Goal: Information Seeking & Learning: Check status

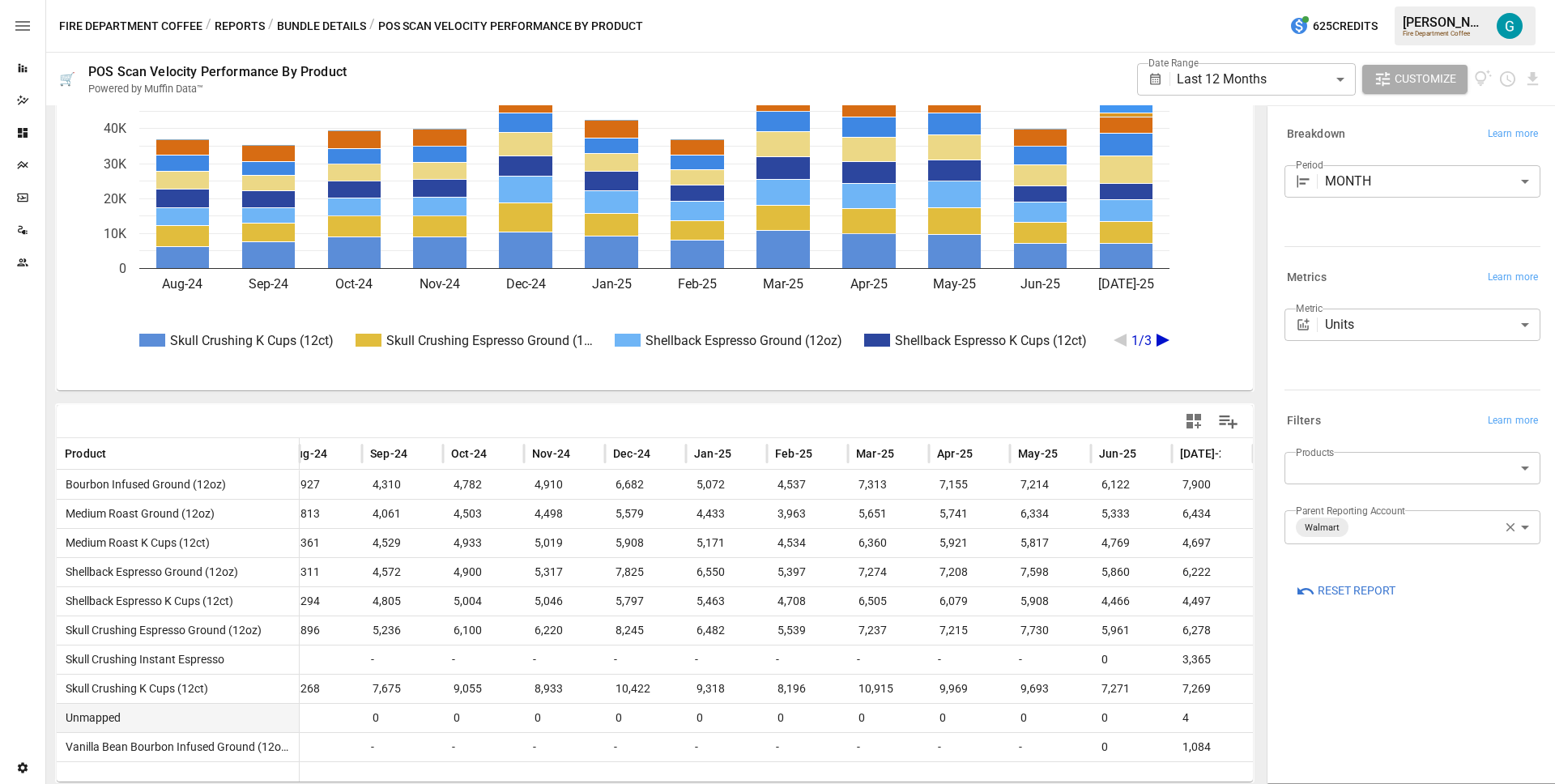
scroll to position [0, 31]
click at [1217, 0] on body "**********" at bounding box center [778, 0] width 1555 height 0
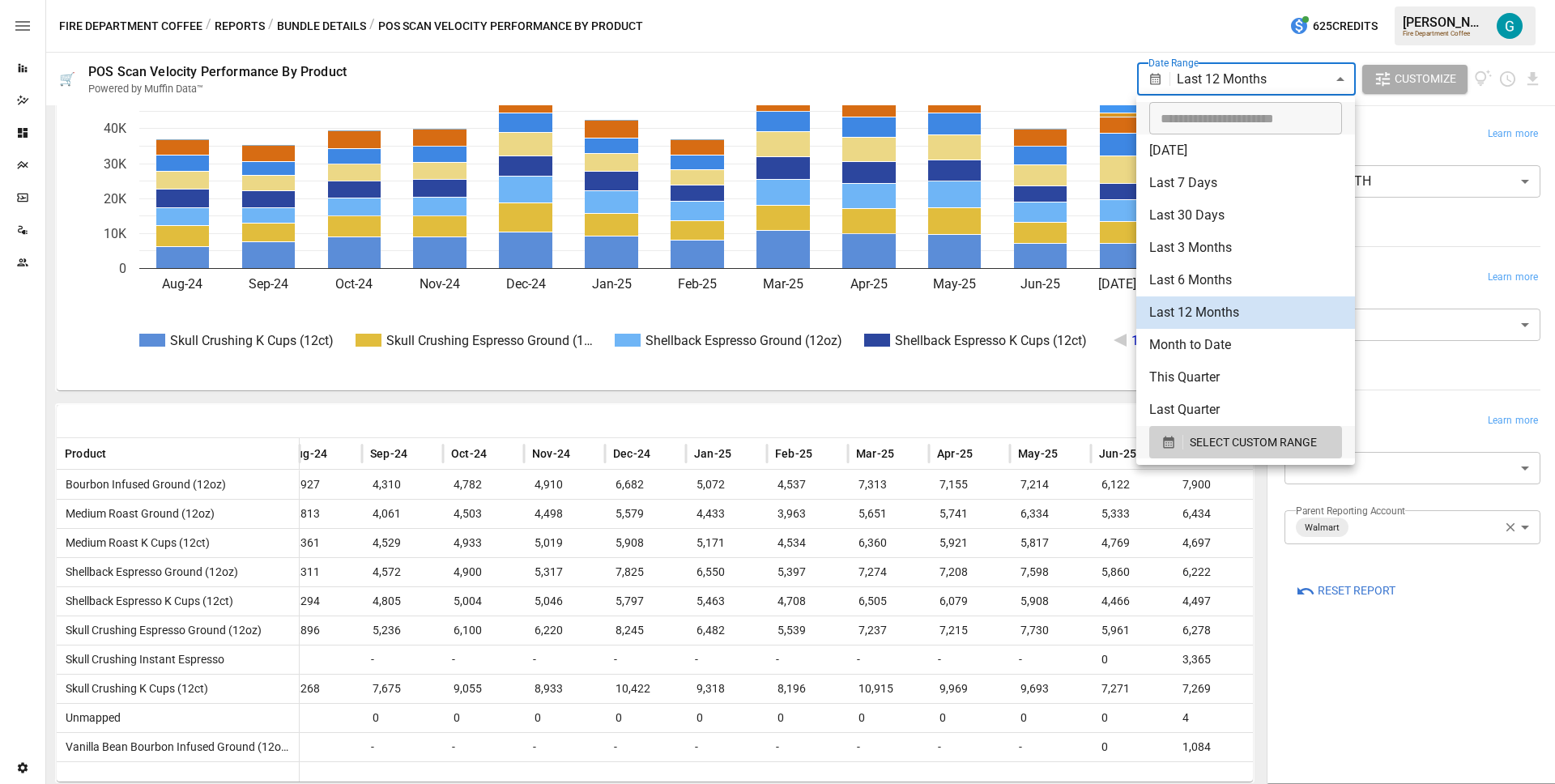
click at [1235, 209] on li "Last 30 Days" at bounding box center [1246, 216] width 219 height 33
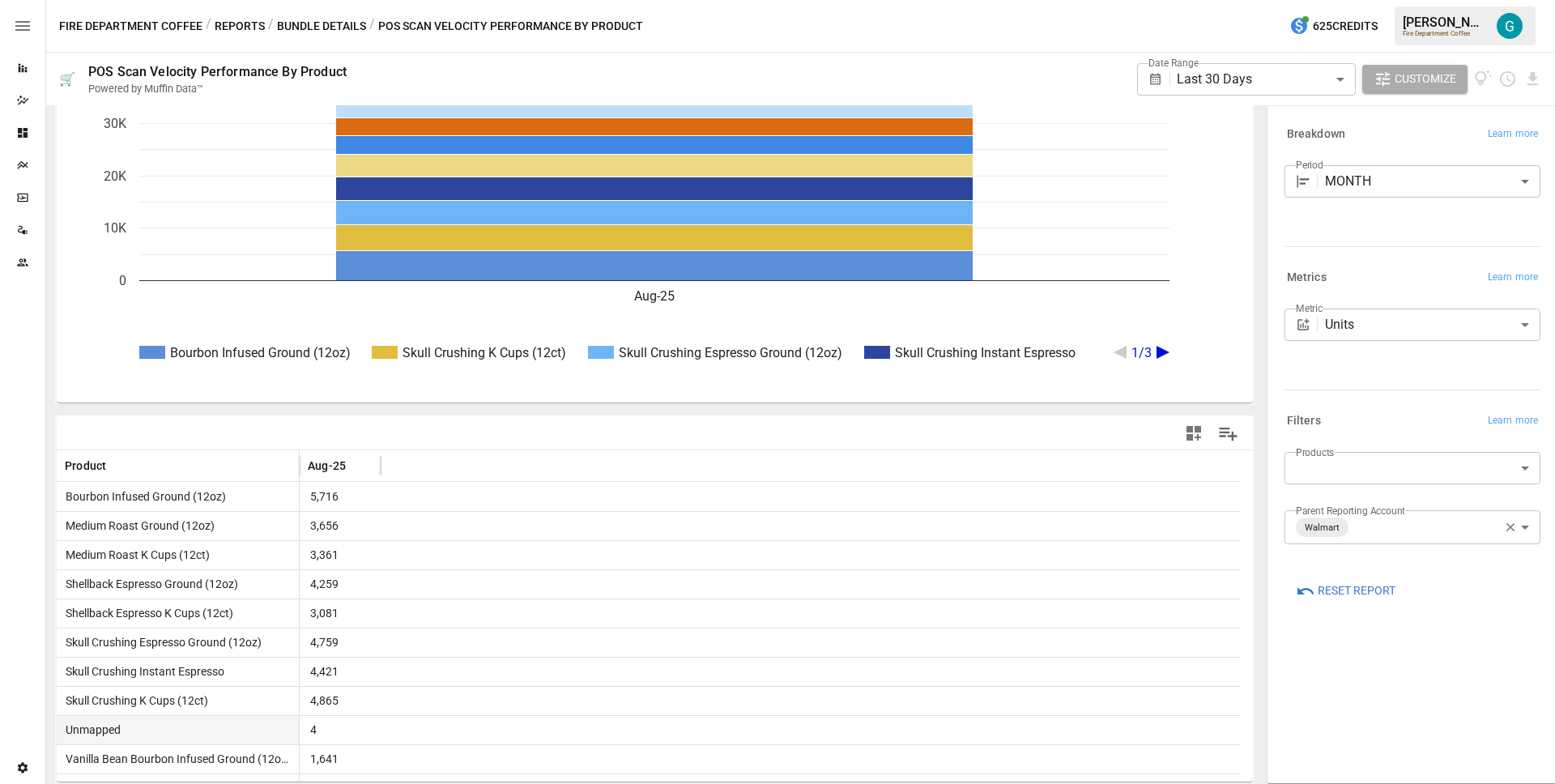
click at [325, 729] on div "4" at bounding box center [340, 730] width 81 height 29
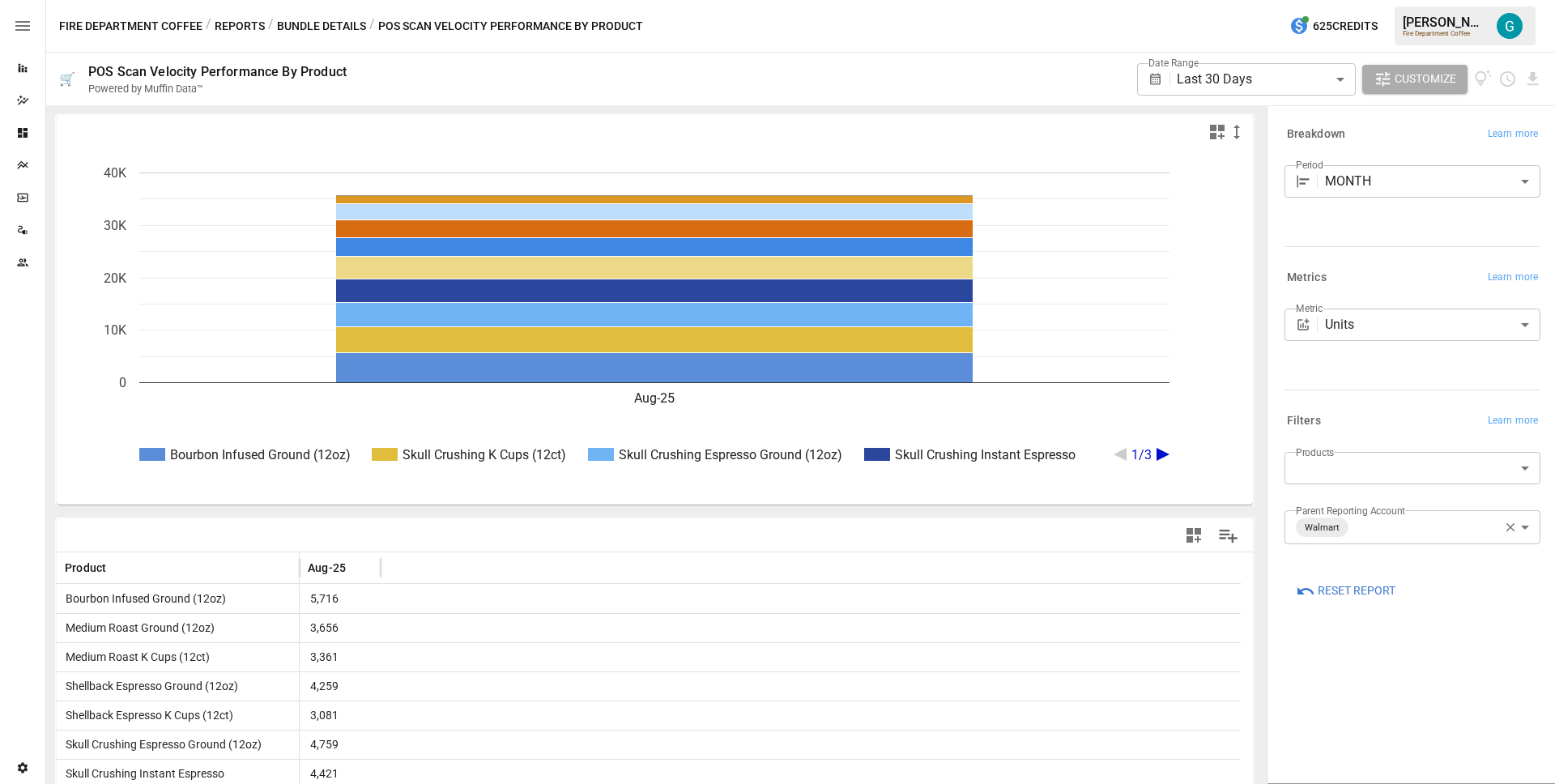
click at [1161, 455] on icon "A chart." at bounding box center [1162, 453] width 13 height 13
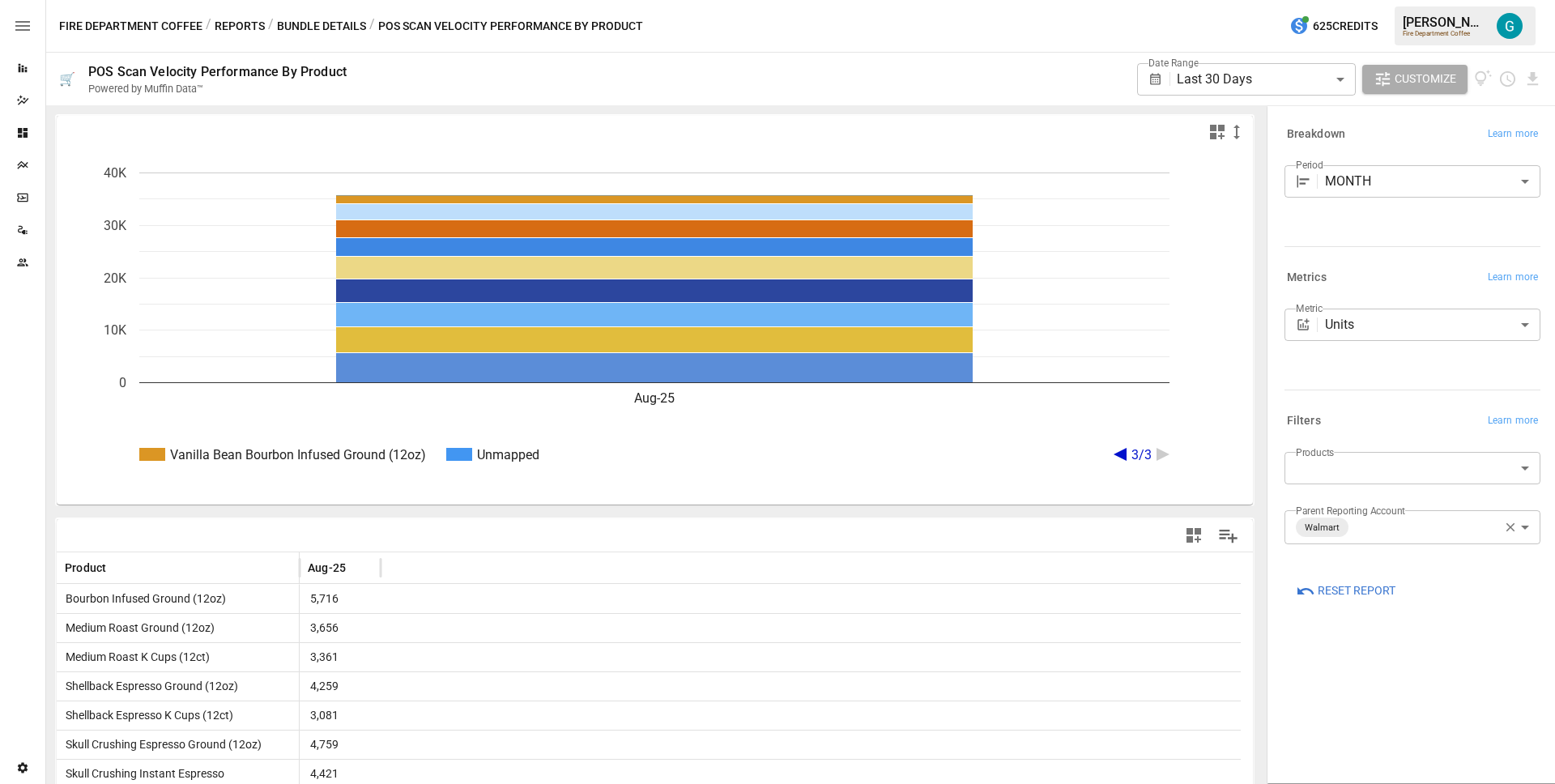
scroll to position [102, 0]
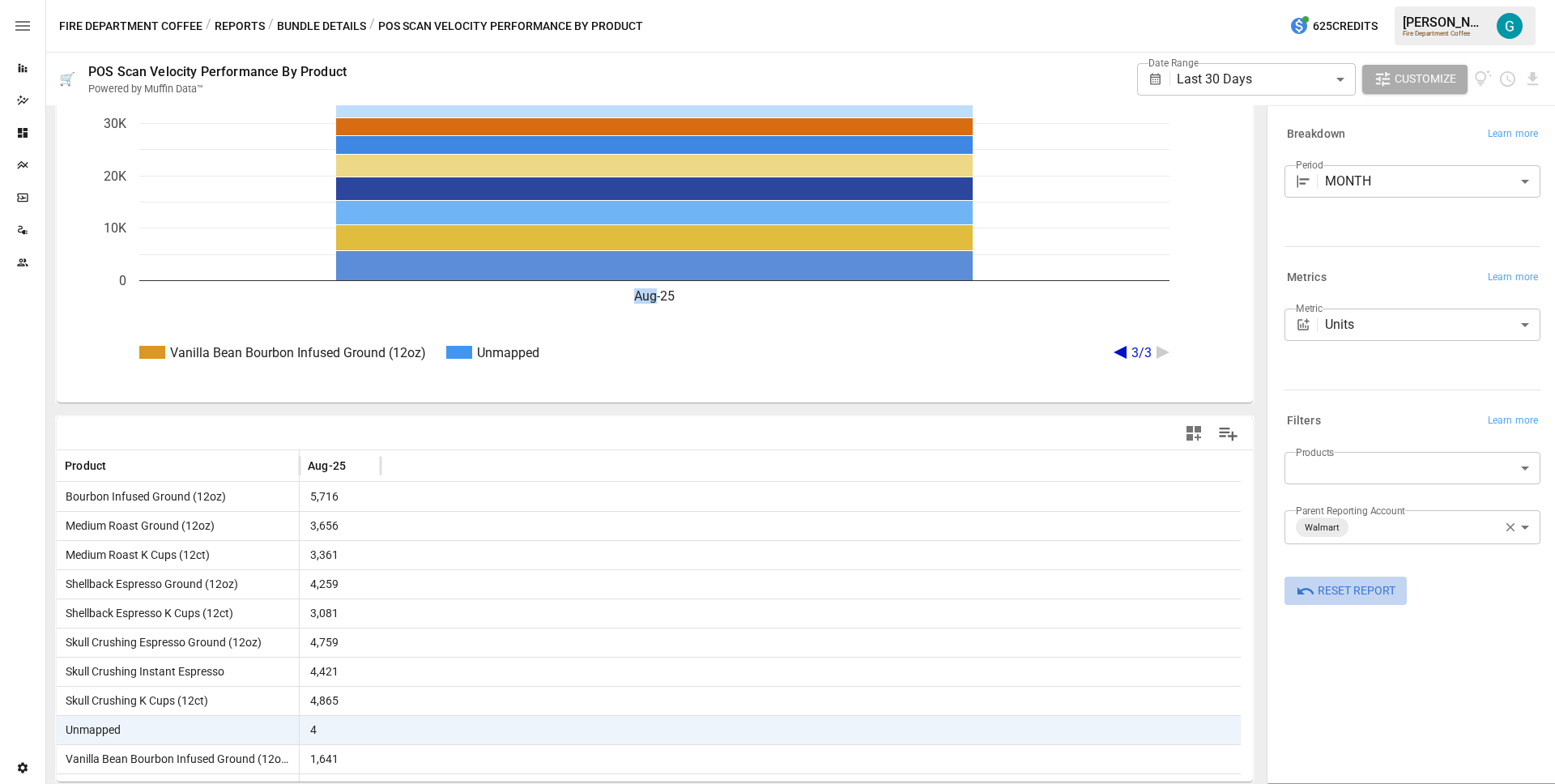
click at [1345, 596] on span "Reset Report" at bounding box center [1357, 591] width 77 height 20
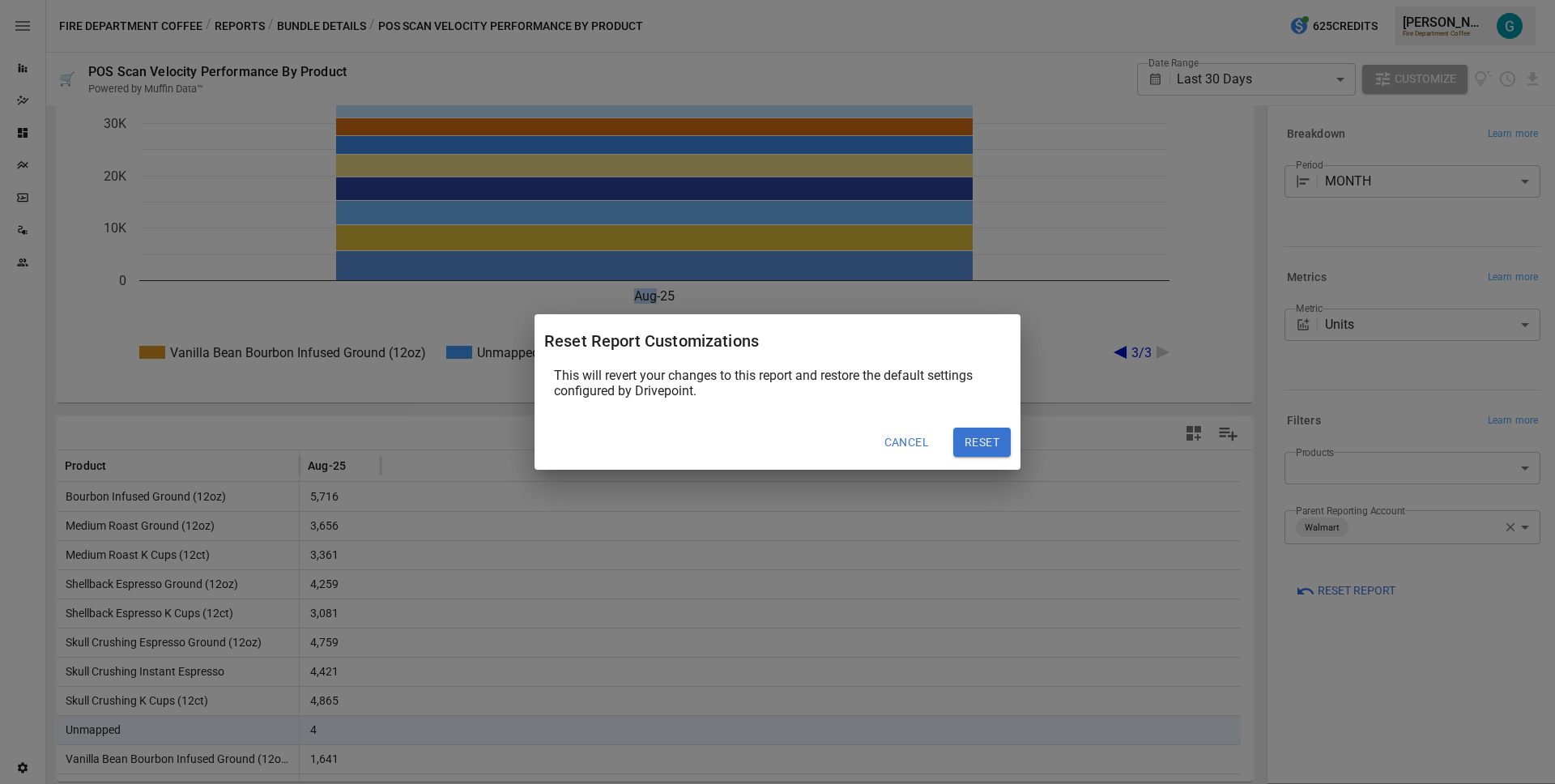
click at [999, 439] on button "Reset" at bounding box center [982, 442] width 57 height 29
type input "******"
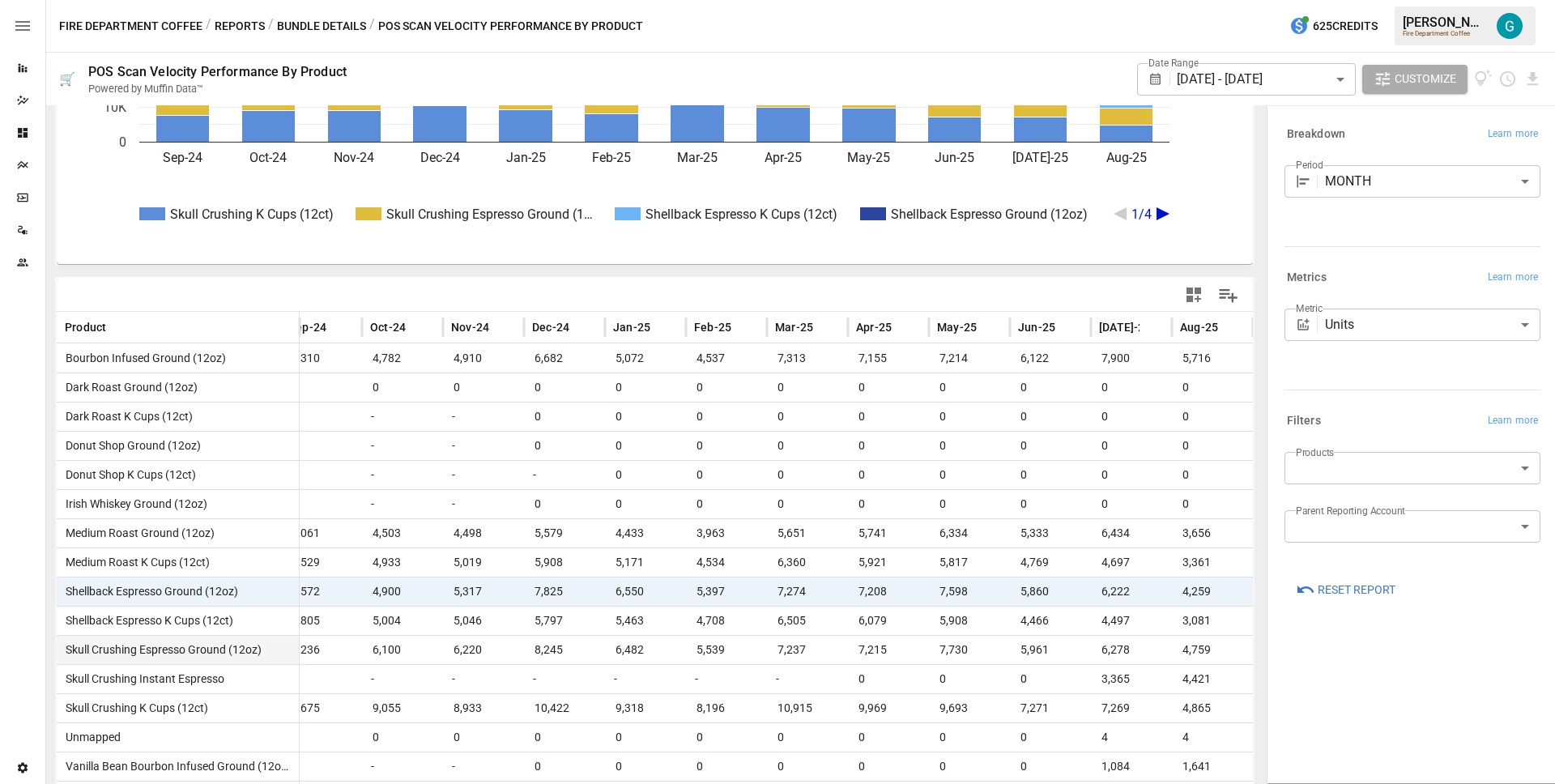
scroll to position [260, 0]
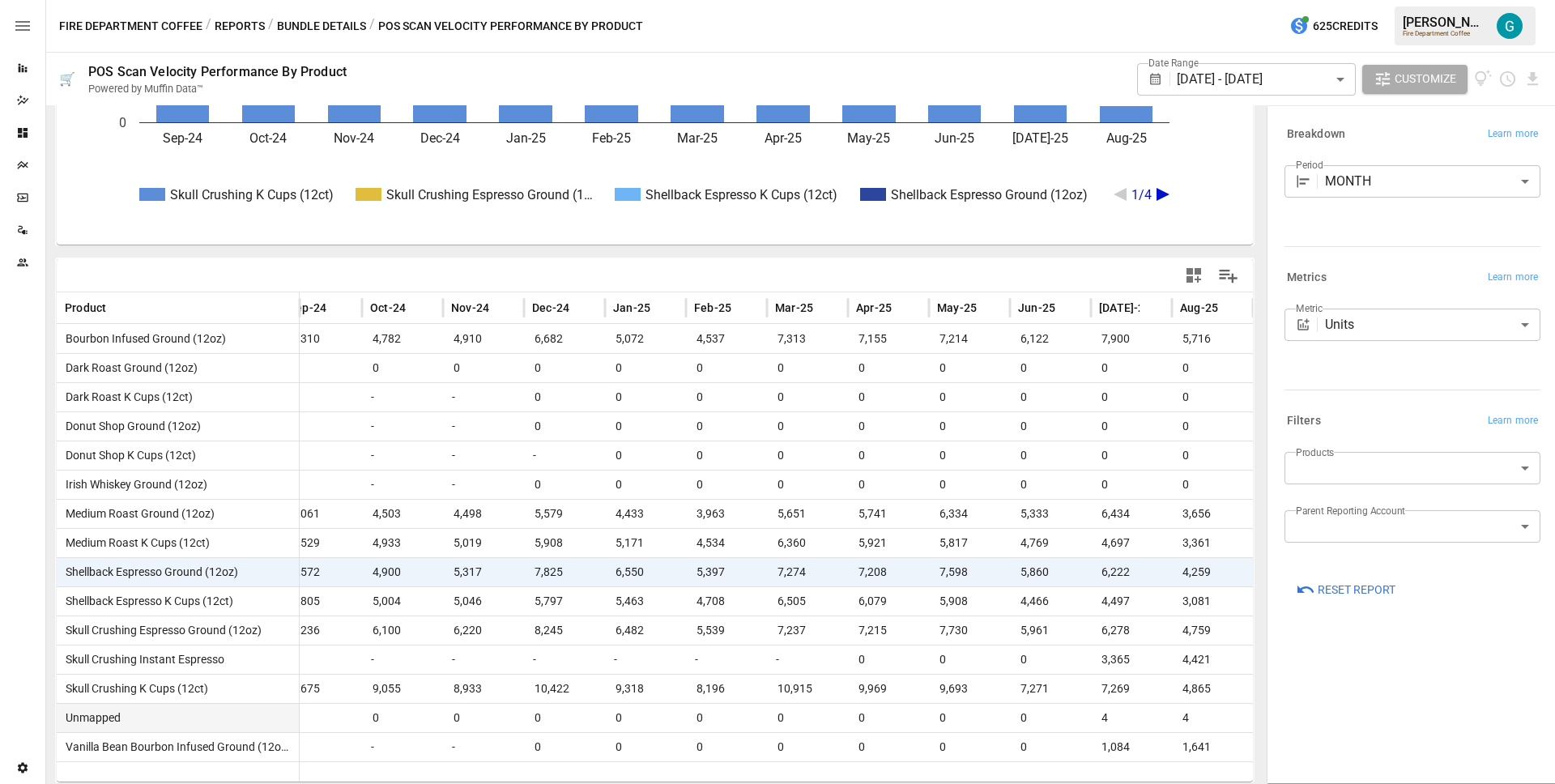
click at [1181, 712] on span "4" at bounding box center [1187, 717] width 12 height 28
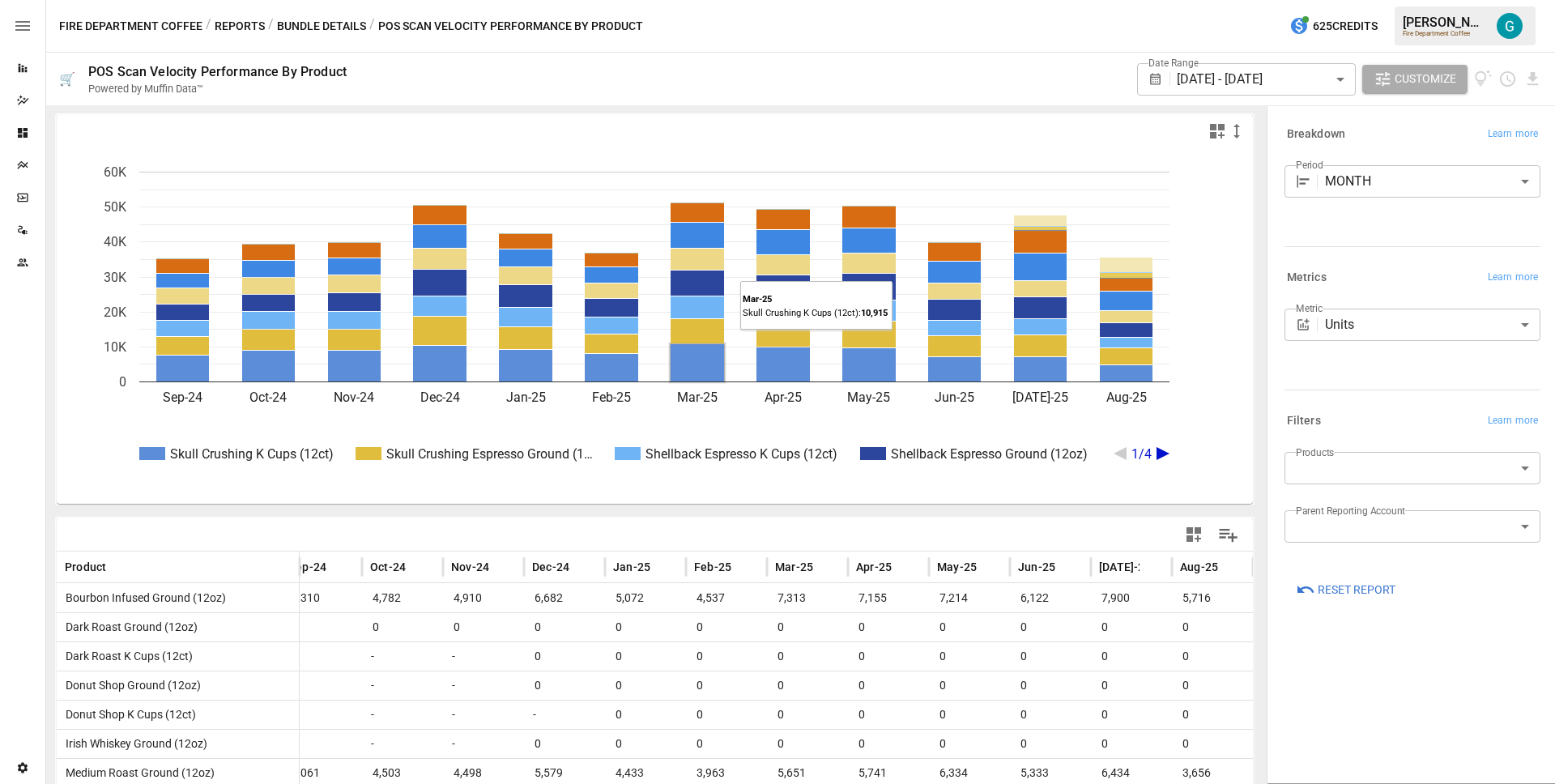
scroll to position [0, 0]
click at [1046, 66] on div "Date Range [DATE] - [DATE] ****** ​ Customize" at bounding box center [951, 78] width 1183 height 52
click at [836, 52] on header "Fire Department Coffee / Reports / Bundle Details / POS Scan Velocity Performan…" at bounding box center [801, 26] width 1510 height 52
click at [231, 17] on button "Reports" at bounding box center [240, 26] width 50 height 20
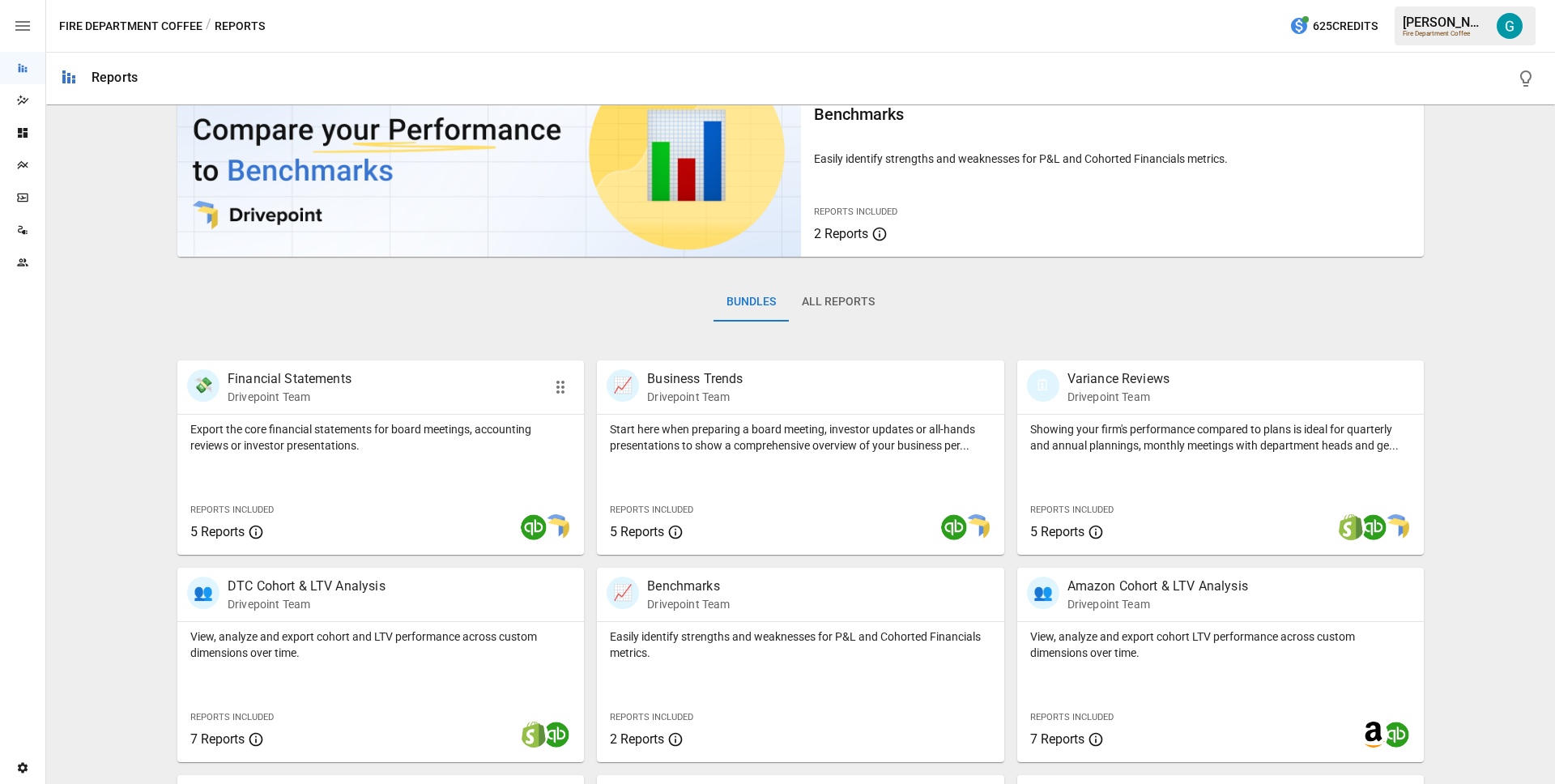
scroll to position [264, 0]
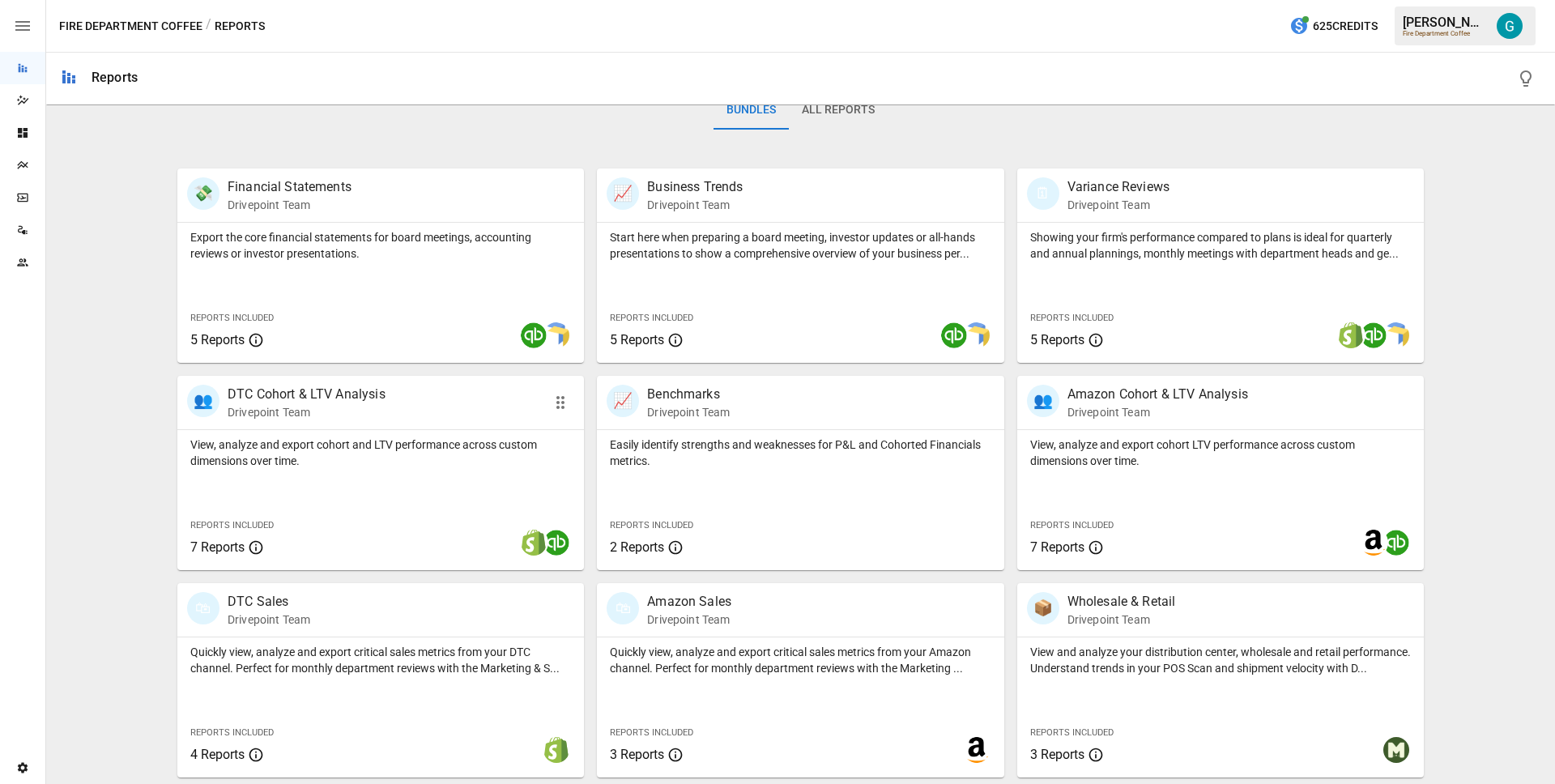
click at [365, 479] on div "View, analyze and export cohort and LTV performance across custom dimensions ov…" at bounding box center [380, 500] width 407 height 140
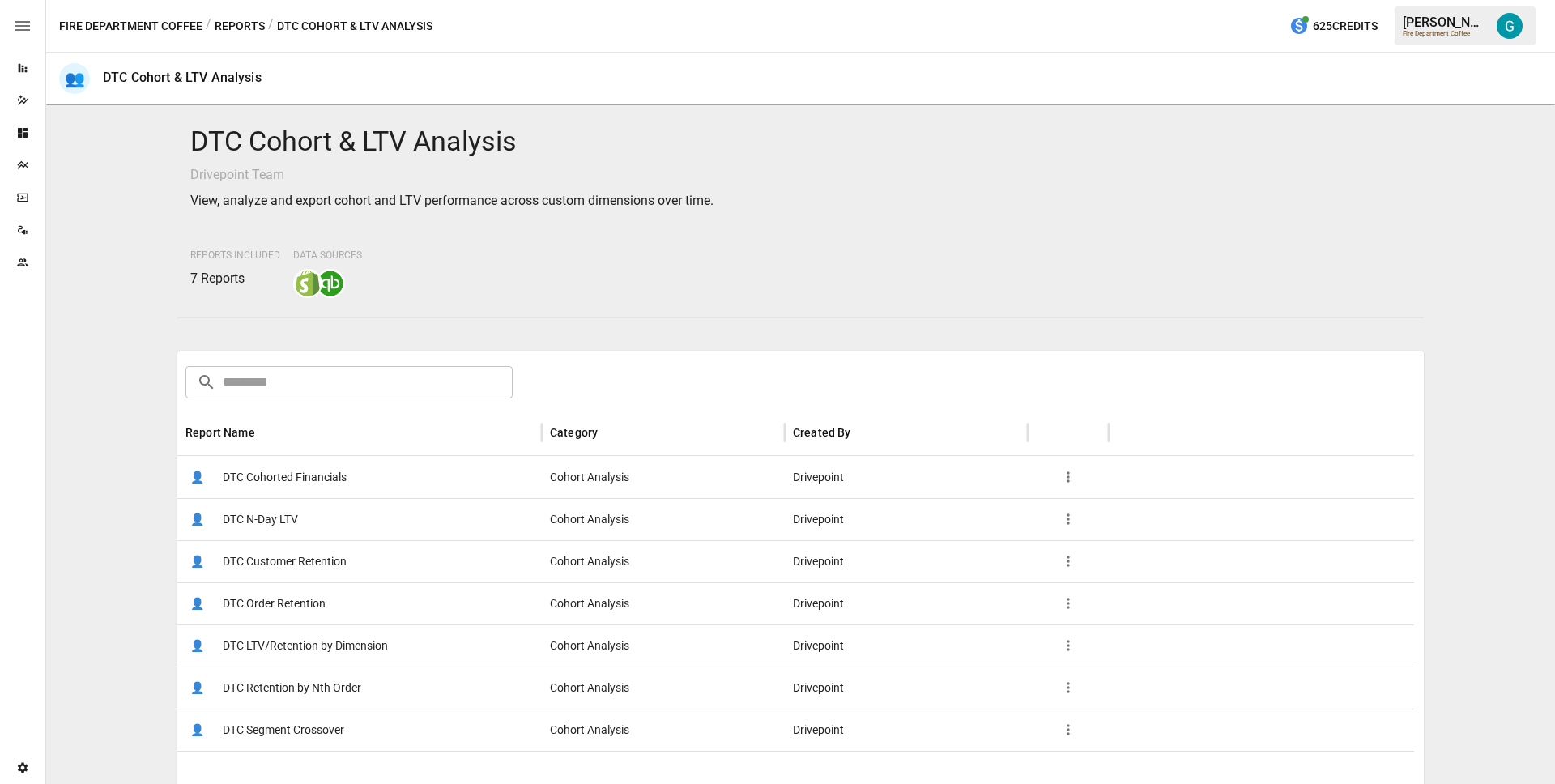
click at [232, 18] on button "Reports" at bounding box center [240, 26] width 50 height 20
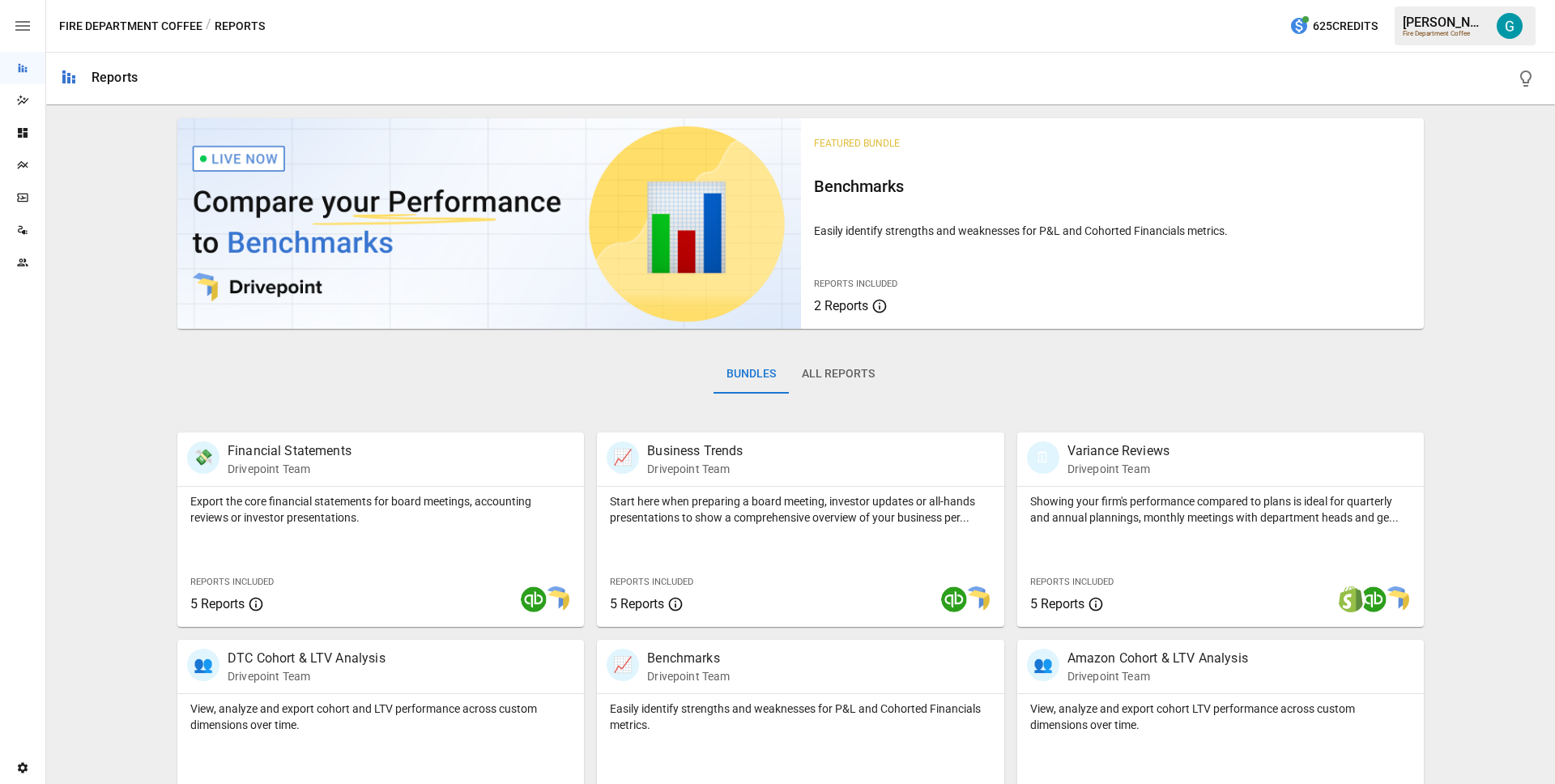
click at [825, 371] on button "All Reports" at bounding box center [838, 374] width 99 height 39
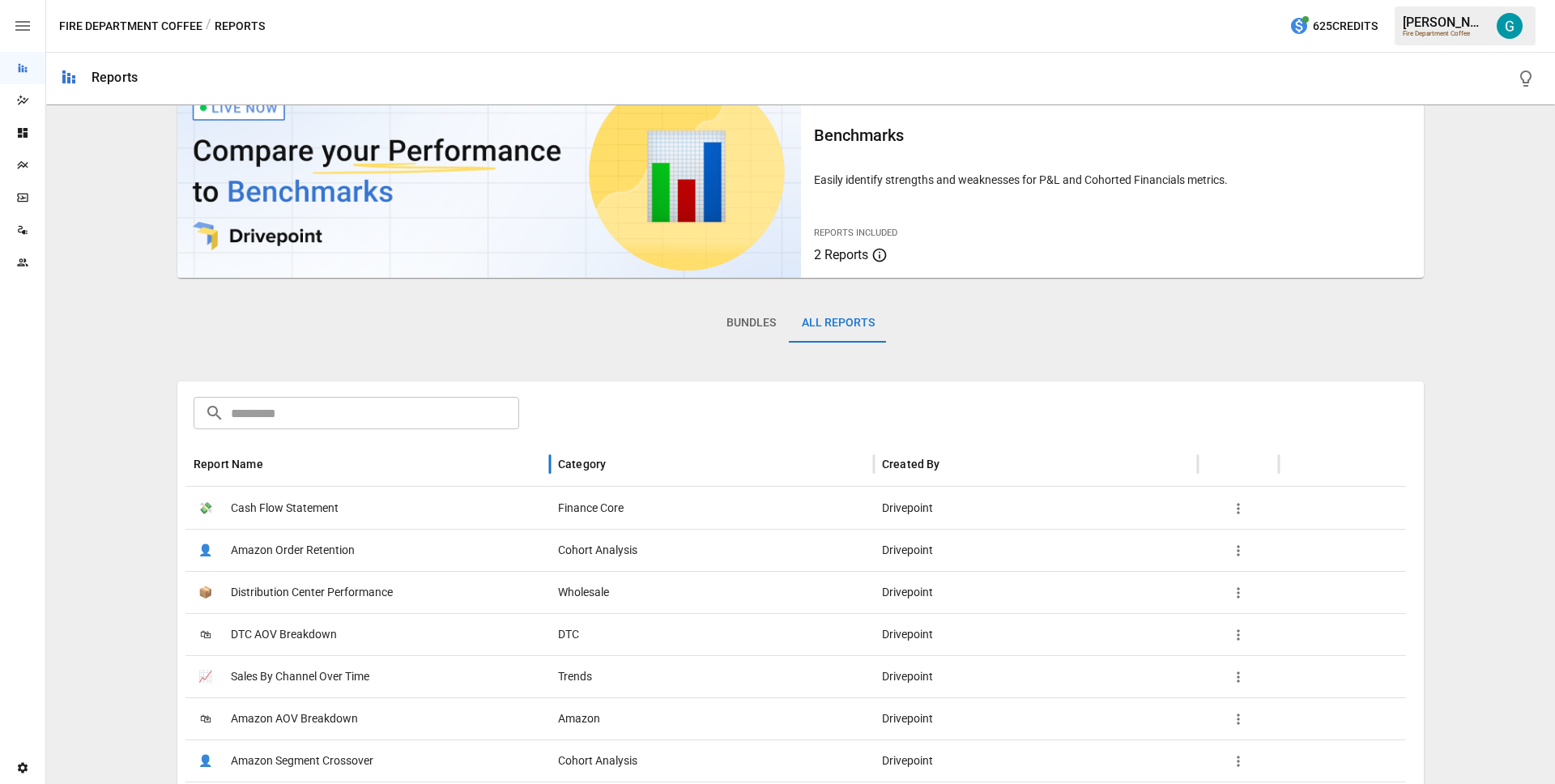
scroll to position [70, 0]
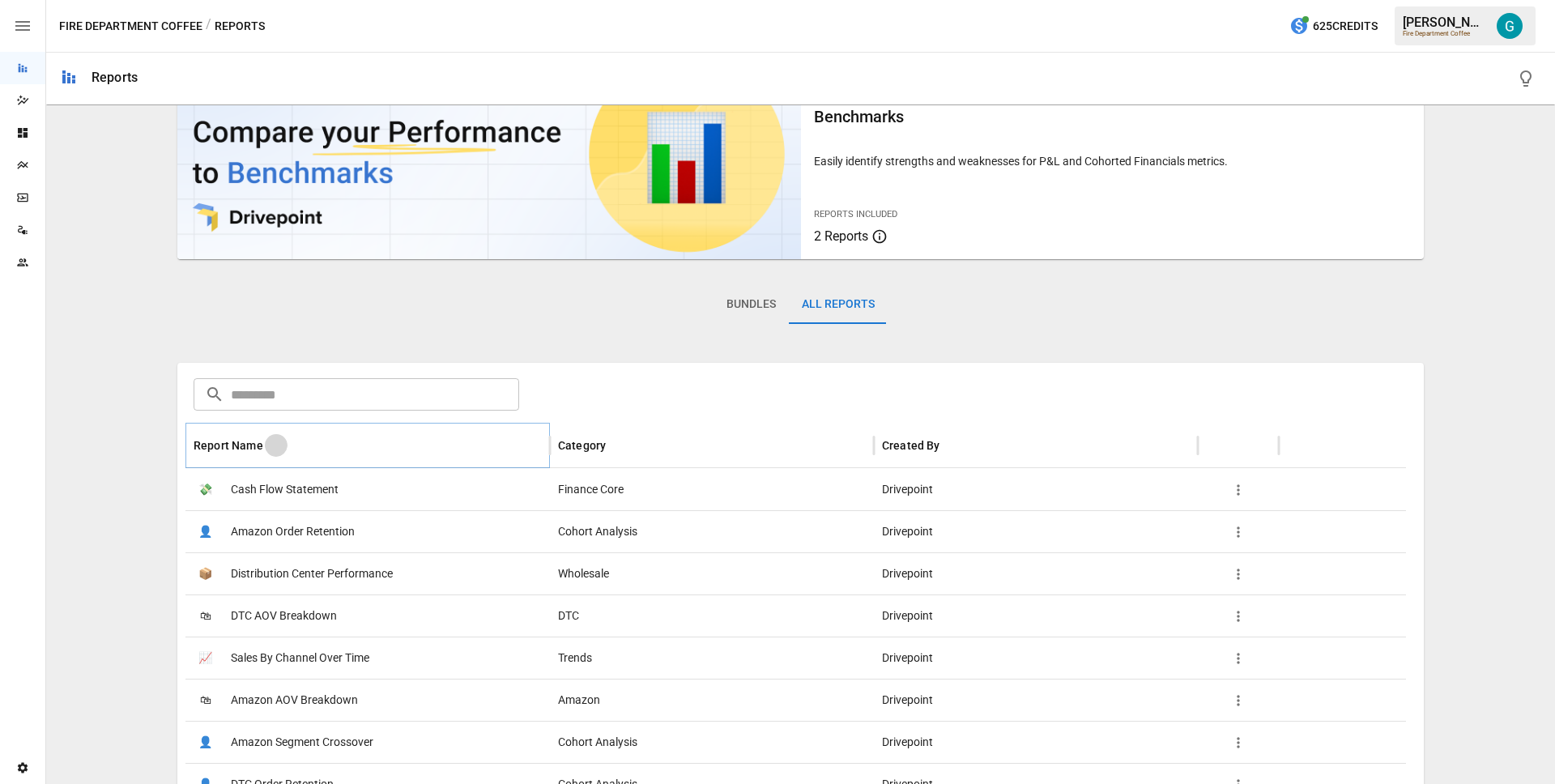
click at [272, 448] on icon "Sort" at bounding box center [276, 445] width 15 height 15
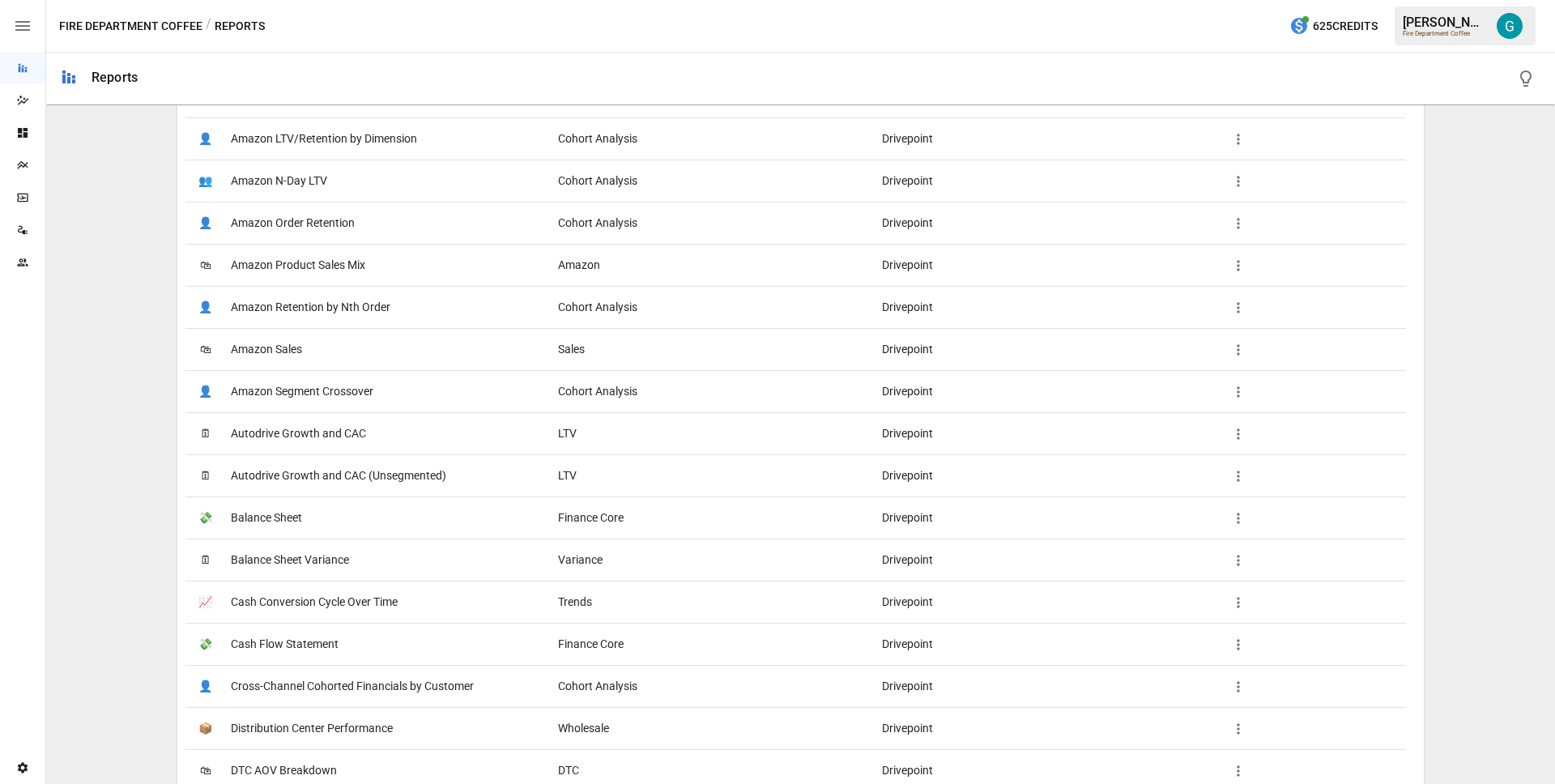
scroll to position [1160, 0]
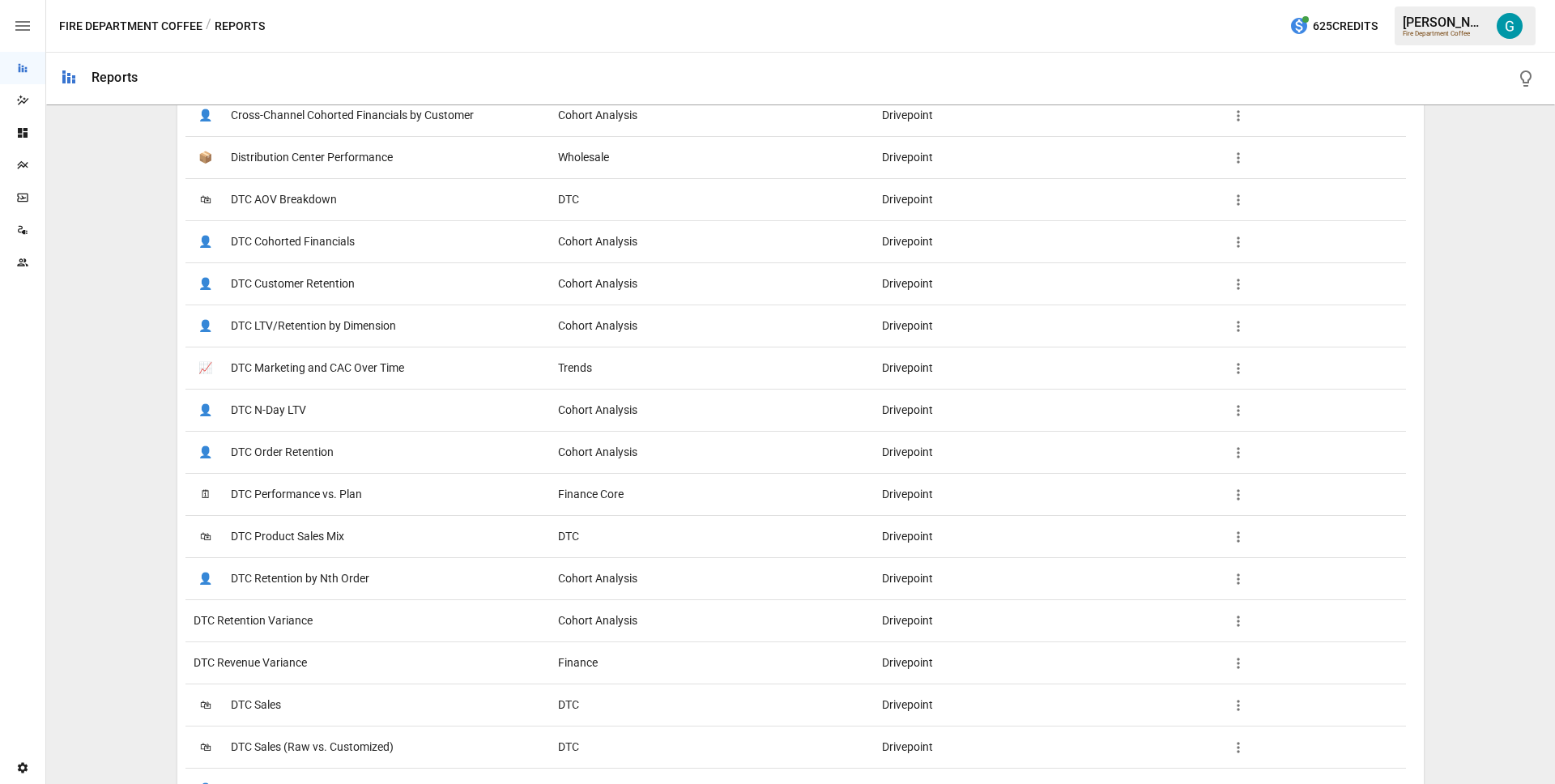
click at [279, 624] on span "DTC Retention Variance" at bounding box center [252, 621] width 119 height 42
